Goal: Transaction & Acquisition: Purchase product/service

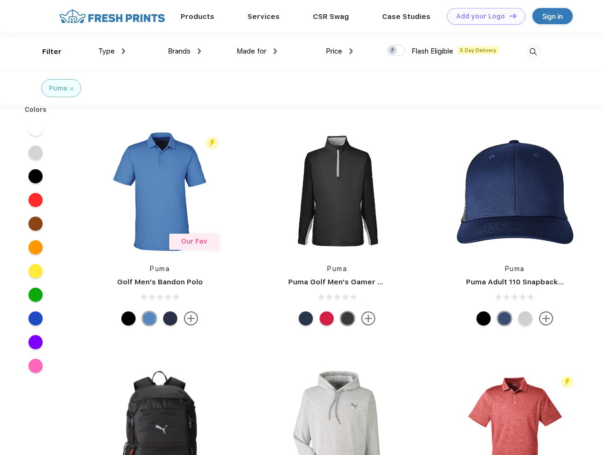
click at [483, 16] on link "Add your Logo Design Tool" at bounding box center [486, 16] width 78 height 17
click at [0, 0] on div "Design Tool" at bounding box center [0, 0] width 0 height 0
click at [509, 16] on link "Add your Logo Design Tool" at bounding box center [486, 16] width 78 height 17
click at [46, 52] on div "Filter" at bounding box center [51, 51] width 19 height 11
click at [112, 51] on span "Type" at bounding box center [106, 51] width 17 height 9
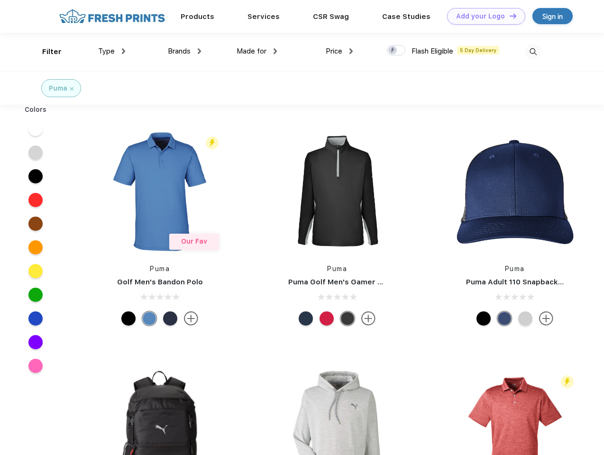
click at [184, 51] on span "Brands" at bounding box center [179, 51] width 23 height 9
click at [257, 51] on span "Made for" at bounding box center [252, 51] width 30 height 9
click at [339, 51] on span "Price" at bounding box center [334, 51] width 17 height 9
click at [396, 51] on div at bounding box center [396, 50] width 18 height 10
click at [393, 51] on input "checkbox" at bounding box center [390, 48] width 6 height 6
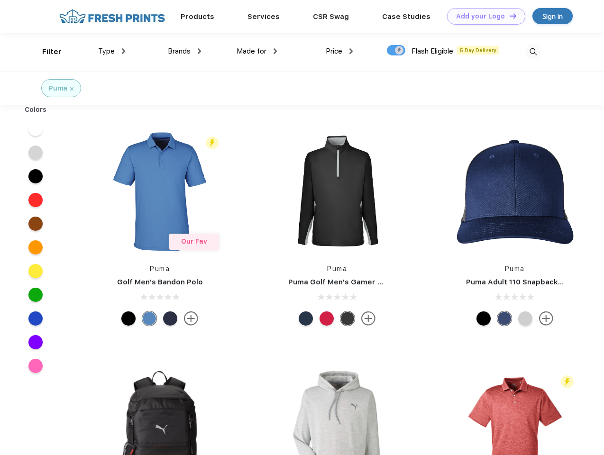
click at [533, 52] on img at bounding box center [533, 52] width 16 height 16
